Goal: Find specific page/section: Find specific page/section

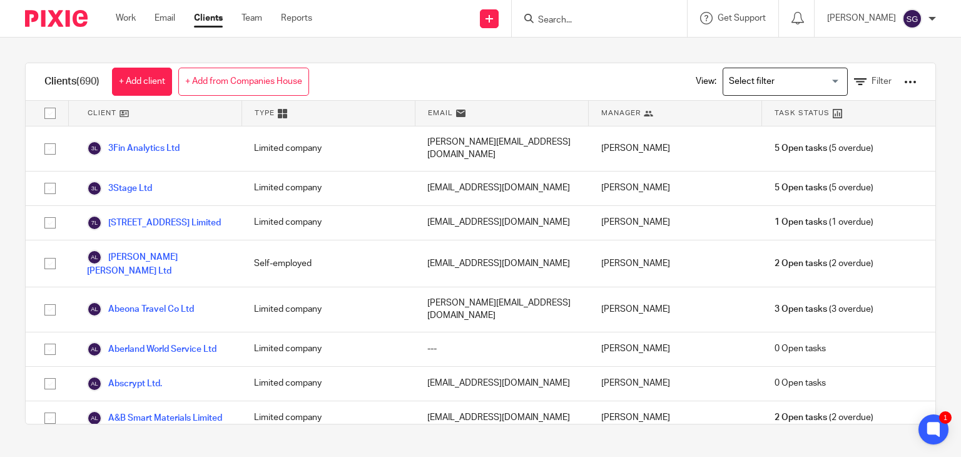
click at [568, 19] on input "Search" at bounding box center [593, 20] width 113 height 11
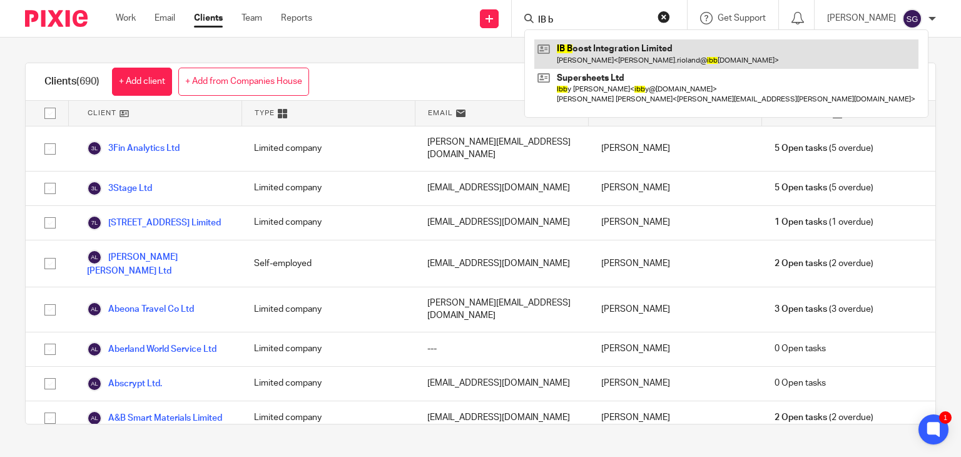
type input "IB b"
click at [577, 60] on link at bounding box center [726, 53] width 384 height 29
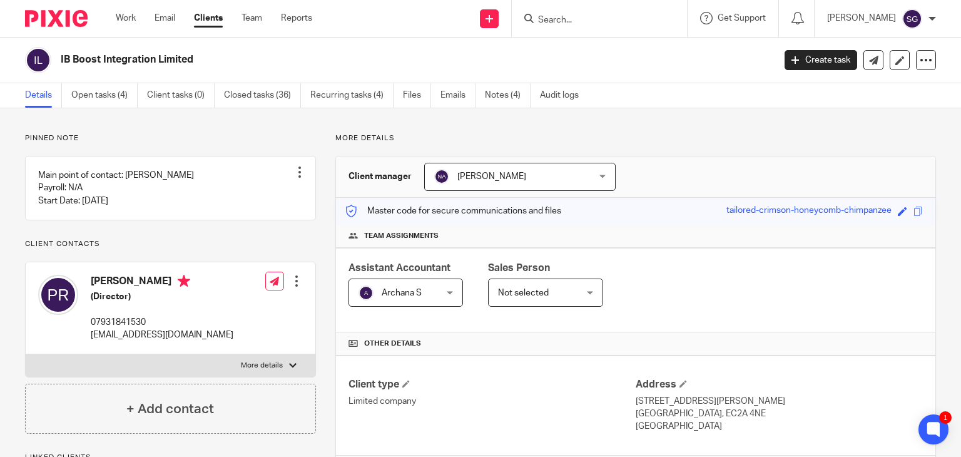
click at [168, 63] on h2 "IB Boost Integration Limited" at bounding box center [343, 59] width 564 height 13
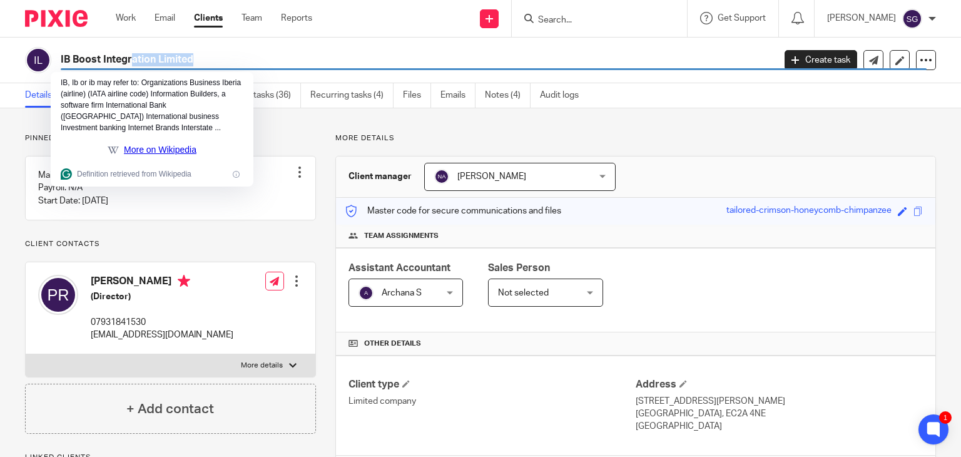
click at [168, 63] on h2 "IB Boost Integration Limited" at bounding box center [343, 59] width 564 height 13
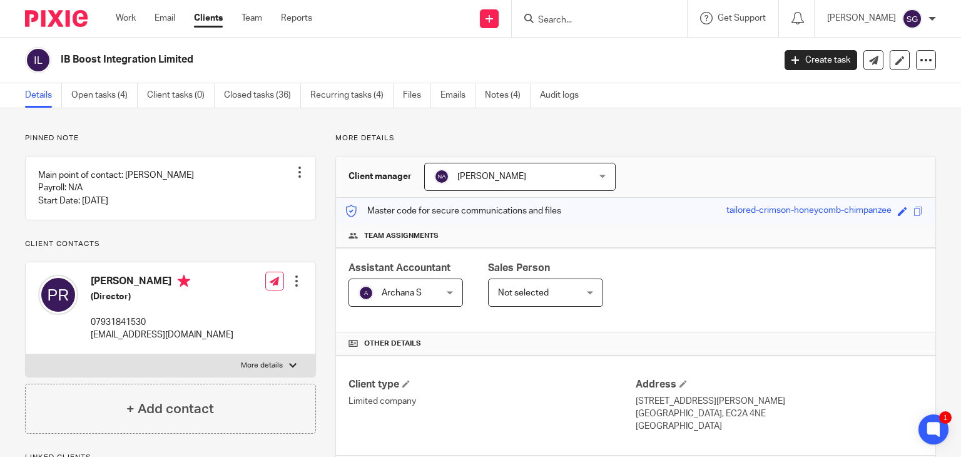
drag, startPoint x: 61, startPoint y: 61, endPoint x: 194, endPoint y: 61, distance: 132.6
click at [194, 61] on h2 "IB Boost Integration Limited" at bounding box center [343, 59] width 564 height 13
copy h2 "IB Boost Integration Limited"
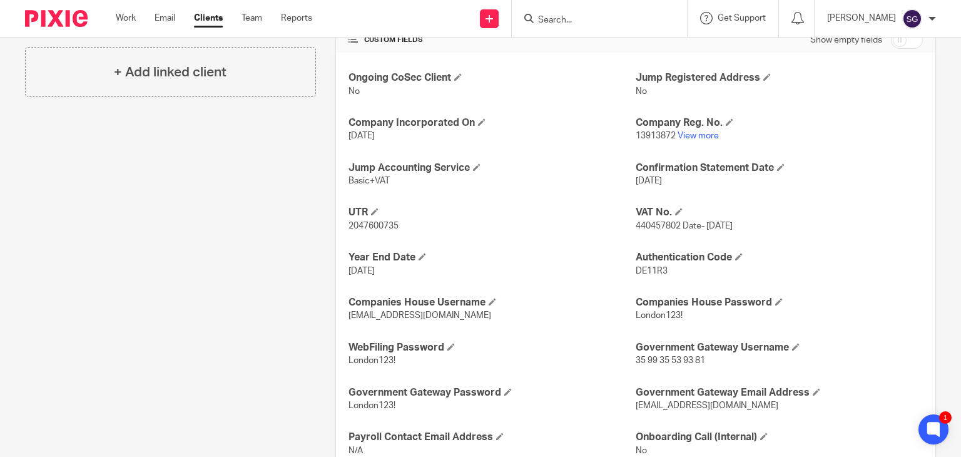
scroll to position [427, 0]
click at [696, 134] on link "View more" at bounding box center [697, 136] width 41 height 9
